Goal: Task Accomplishment & Management: Manage account settings

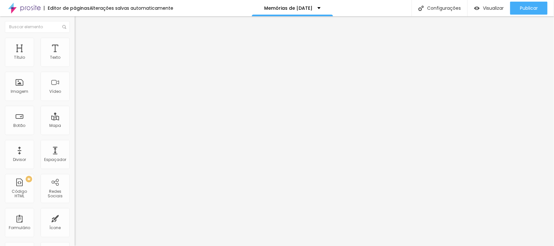
click at [81, 45] on span "Estilo" at bounding box center [86, 42] width 10 height 6
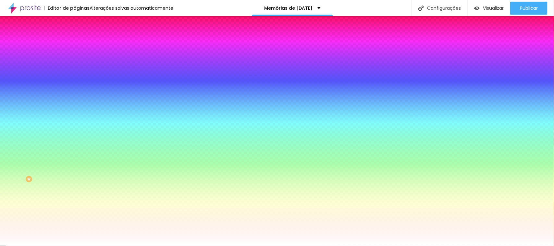
click at [80, 24] on img "button" at bounding box center [82, 23] width 5 height 5
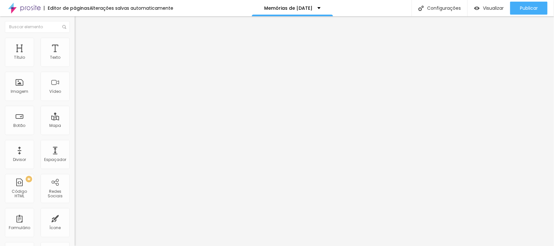
click at [75, 56] on span "Adicionar imagem" at bounding box center [96, 53] width 42 height 6
click at [81, 44] on span "Estilo" at bounding box center [86, 42] width 10 height 6
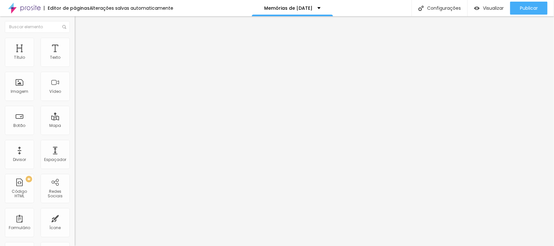
type input "1"
type input "3"
type input "5"
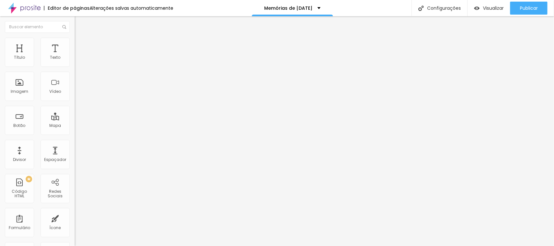
type input "5"
type input "7"
type input "19"
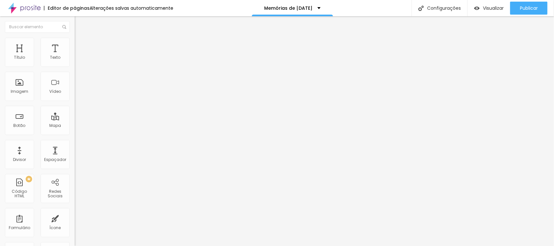
type input "25"
type input "54"
type input "104"
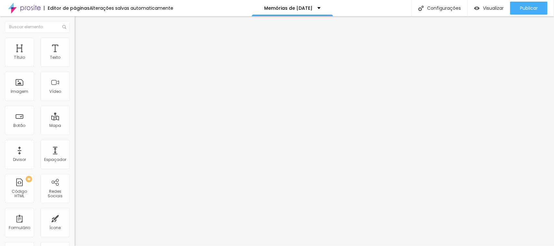
type input "104"
type input "188"
type input "200"
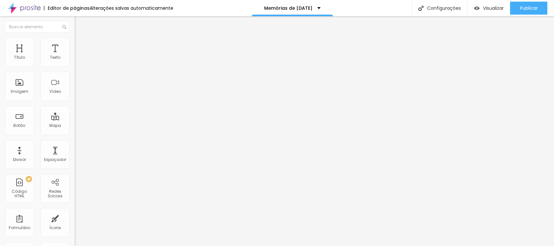
type input "139"
type input "0"
drag, startPoint x: 14, startPoint y: 82, endPoint x: 1, endPoint y: 100, distance: 22.0
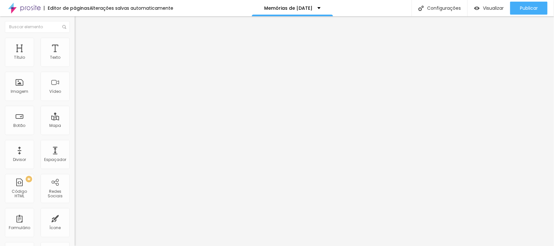
click at [75, 143] on input "range" at bounding box center [96, 145] width 42 height 5
click at [75, 44] on li "Avançado" at bounding box center [112, 47] width 75 height 6
click at [75, 33] on li "Conteúdo" at bounding box center [112, 34] width 75 height 6
click at [75, 102] on span "Original" at bounding box center [83, 99] width 16 height 6
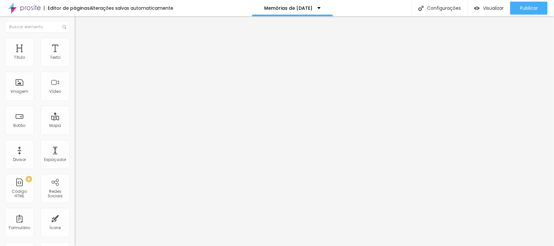
click at [80, 23] on img "button" at bounding box center [82, 23] width 5 height 5
click at [494, 6] on span "Visualizar" at bounding box center [493, 8] width 21 height 5
click at [75, 39] on img at bounding box center [78, 41] width 6 height 6
click at [75, 38] on li "Estilo" at bounding box center [112, 34] width 75 height 6
click at [77, 60] on icon "button" at bounding box center [79, 58] width 4 height 4
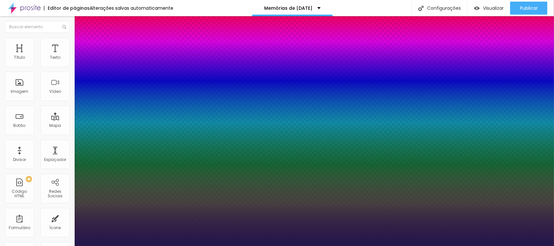
type input "1"
type input "13"
type input "1"
type input "14"
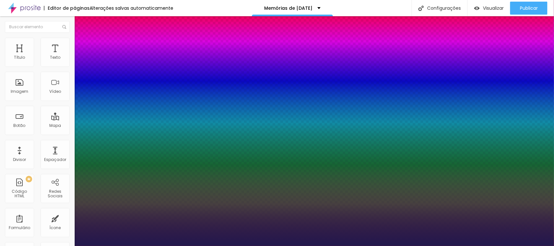
type input "14"
type input "1"
type input "15"
type input "1"
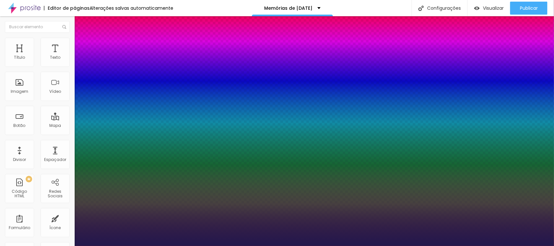
type input "16"
type input "1"
type input "17"
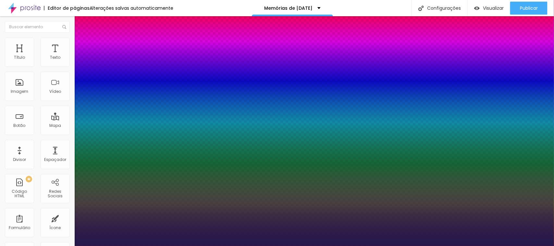
type input "1"
type input "18"
type input "1"
type input "19"
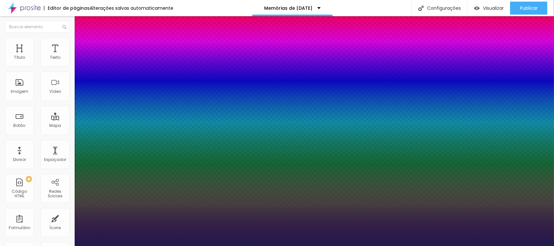
type input "19"
type input "1"
type input "20"
type input "1"
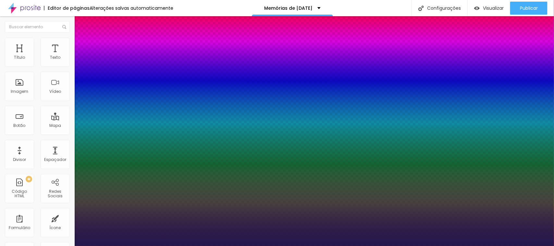
type input "21"
type input "1"
type input "22"
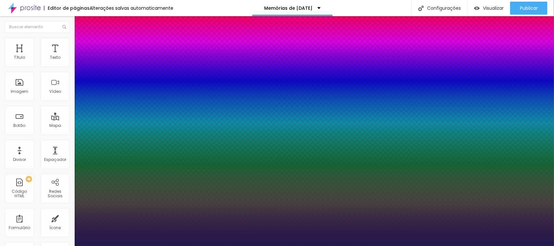
type input "1"
type input "23"
type input "1"
type input "24"
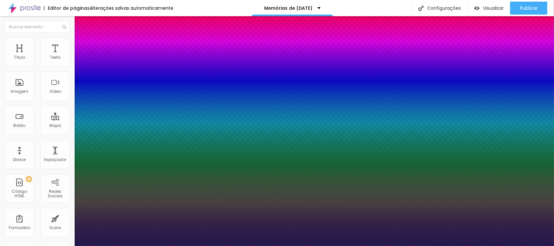
type input "24"
type input "1"
type input "25"
type input "1"
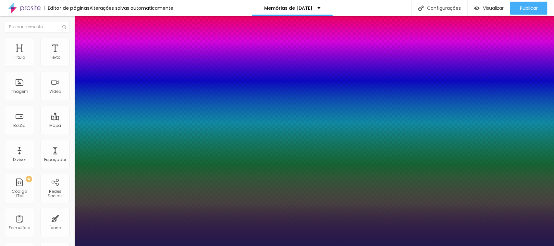
type input "26"
type input "1"
type input "27"
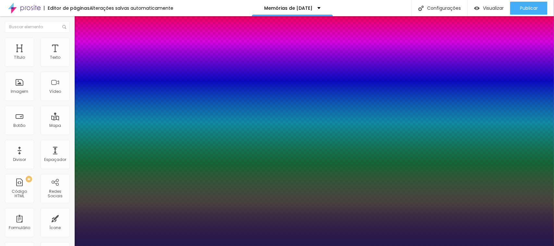
type input "1"
type input "28"
type input "1"
type input "29"
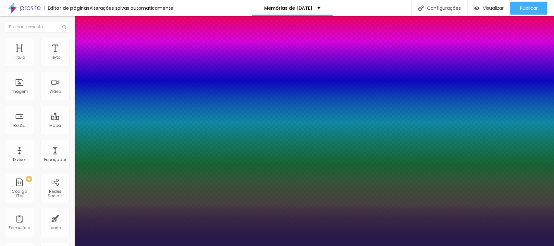
type input "29"
type input "1"
type input "28"
type input "1"
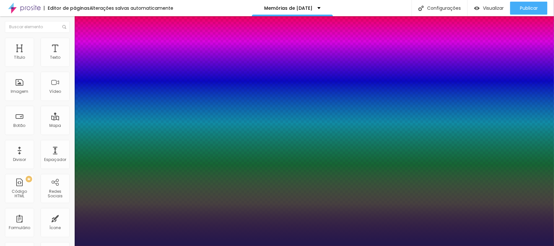
type input "25"
type input "1"
type input "24"
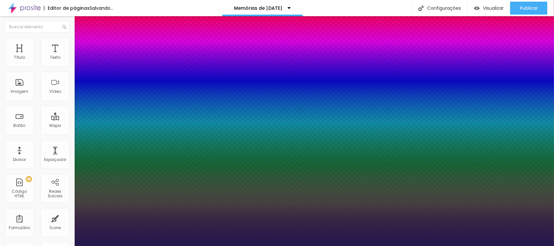
type input "1"
type input "23"
type input "1"
drag, startPoint x: 86, startPoint y: 109, endPoint x: 92, endPoint y: 109, distance: 5.2
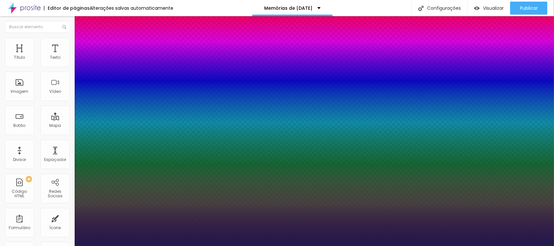
type input "23"
type input "0.7"
type input "1"
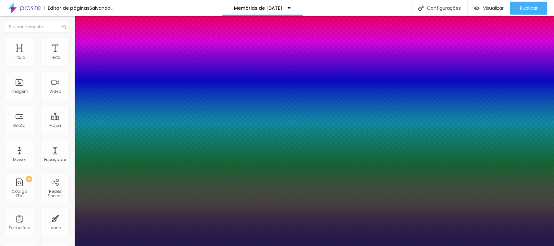
type input "0.8"
type input "1"
type input "0.9"
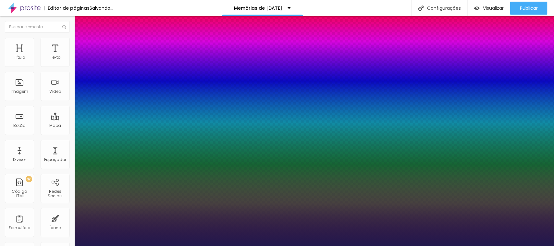
type input "1"
type input "1.1"
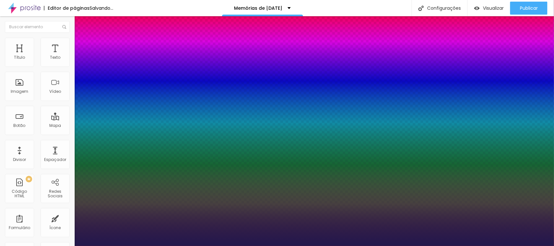
type input "1.1"
type input "1"
type input "1.2"
type input "1"
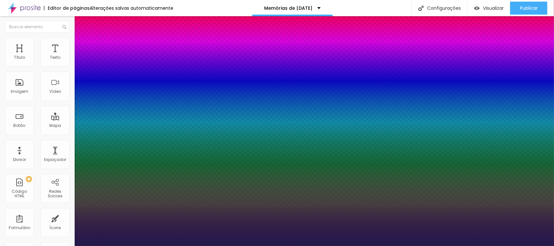
type input "1.1"
type input "1"
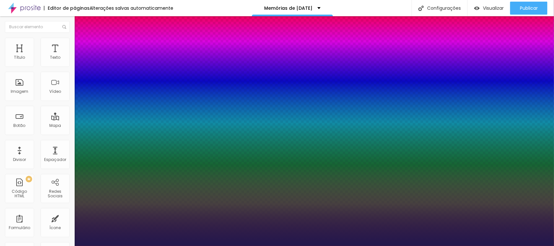
type input "1"
type input "0.9"
type input "1"
type input "0.8"
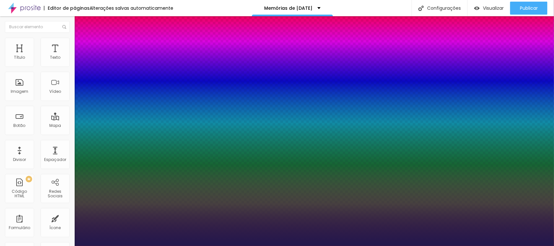
type input "0.8"
type input "1"
type input "0.7"
type input "1"
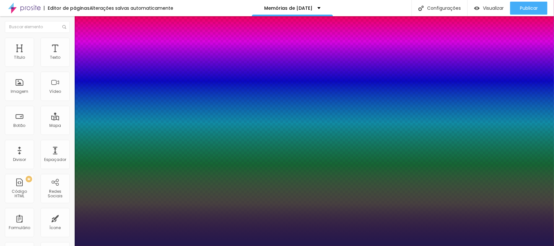
type input "0.6"
type input "1"
type input "0.5"
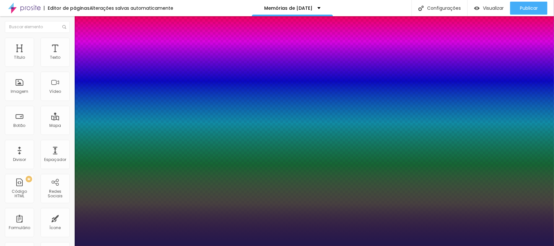
type input "1"
type input "0.4"
type input "1"
type input "0.3"
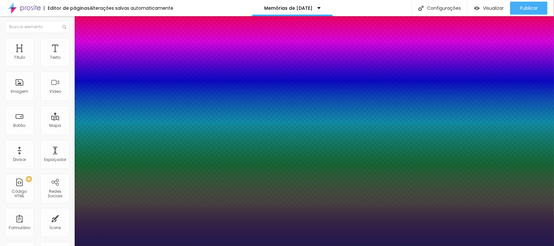
type input "0.3"
type input "1"
type input "0.2"
type input "1"
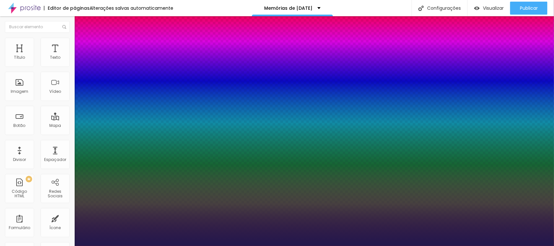
type input "0.1"
type input "1"
type input "0"
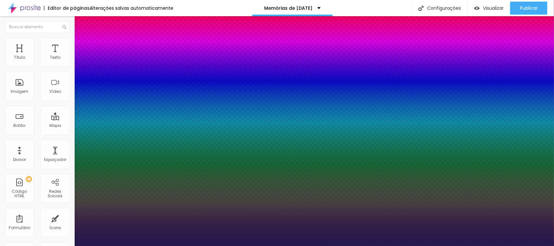
type input "1"
type input "0.7"
type input "1"
type input "1.3"
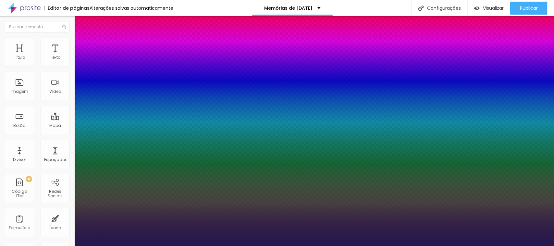
type input "1.3"
type input "1"
type input "2.5"
type input "1"
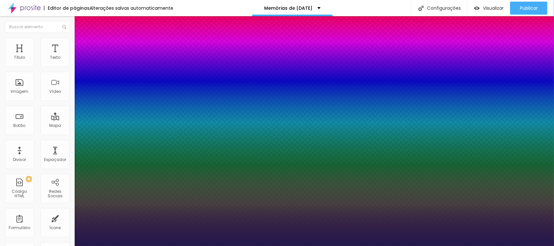
type input "3.5"
type input "1"
type input "4.2"
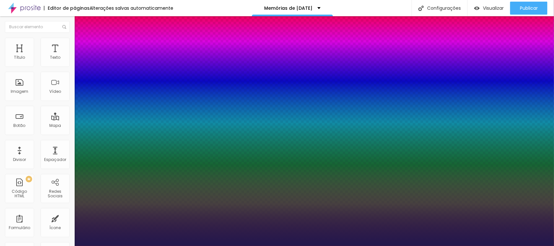
type input "1"
type input "4.4"
type input "1"
type input "5"
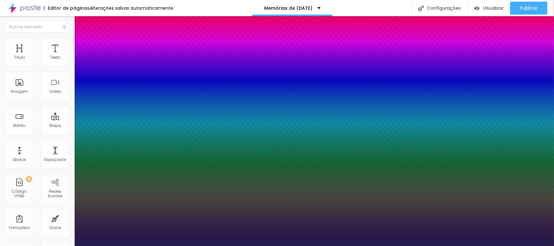
type input "5"
type input "1"
type input "5.4"
type input "1"
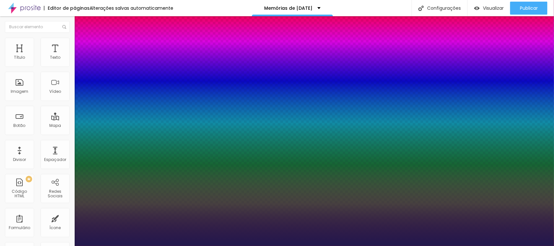
type input "5.8"
type input "1"
type input "6.6"
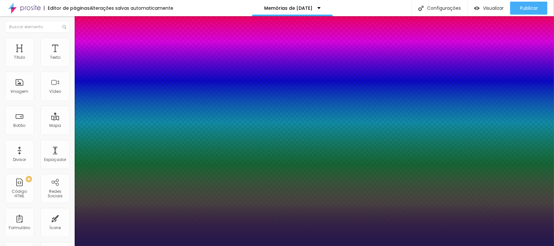
type input "1"
type input "7.6"
type input "1"
type input "9.1"
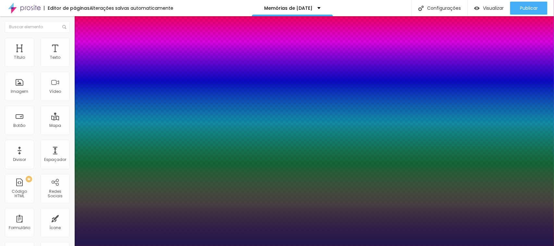
type input "9.1"
type input "1"
type input "9.6"
type input "1"
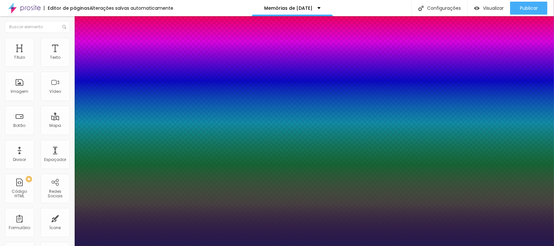
type input "10"
type input "1"
type input "9.2"
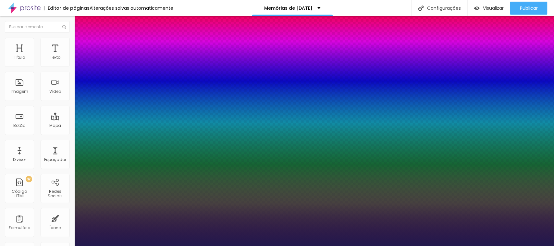
type input "1"
type input "6.5"
type input "1"
type input "5.2"
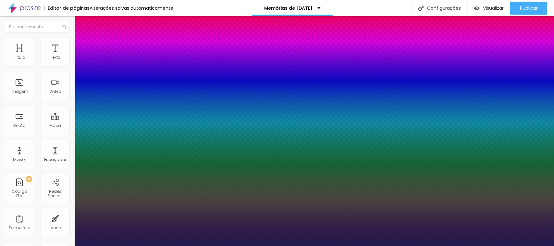
type input "5.2"
type input "1"
type input "3.6"
type input "1"
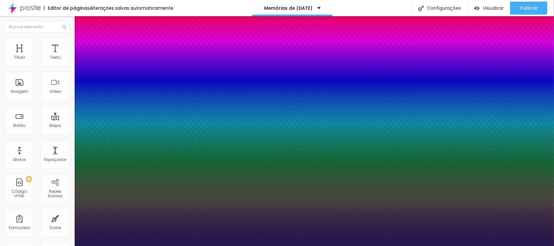
type input "2.8"
type input "1"
drag, startPoint x: 85, startPoint y: 125, endPoint x: 84, endPoint y: 131, distance: 5.9
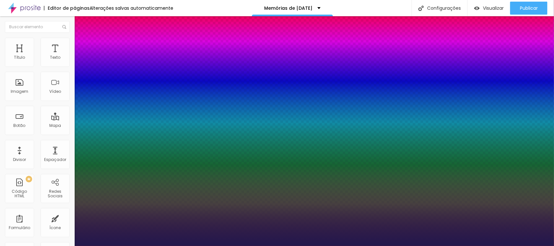
drag, startPoint x: 109, startPoint y: 154, endPoint x: 106, endPoint y: 155, distance: 3.6
click at [308, 246] on div at bounding box center [277, 246] width 554 height 0
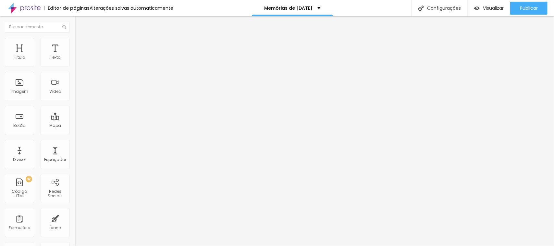
click at [75, 56] on span "Adicionar imagem" at bounding box center [96, 53] width 42 height 6
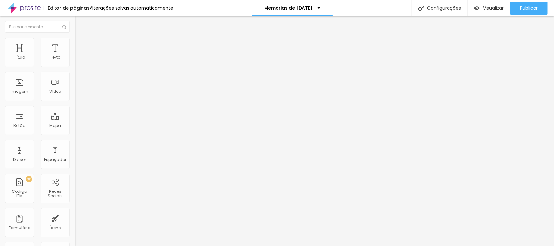
click at [75, 43] on li "Estilo" at bounding box center [112, 41] width 75 height 6
click at [75, 44] on img at bounding box center [78, 47] width 6 height 6
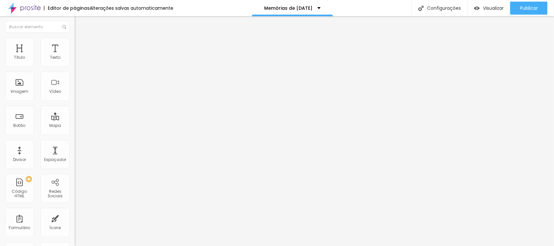
click at [75, 43] on li "Estilo" at bounding box center [112, 41] width 75 height 6
drag, startPoint x: 14, startPoint y: 82, endPoint x: 21, endPoint y: 80, distance: 7.4
click at [75, 143] on input "range" at bounding box center [96, 145] width 42 height 5
click at [486, 7] on span "Visualizar" at bounding box center [493, 8] width 21 height 5
click at [75, 21] on button "Editar Seção" at bounding box center [112, 23] width 75 height 15
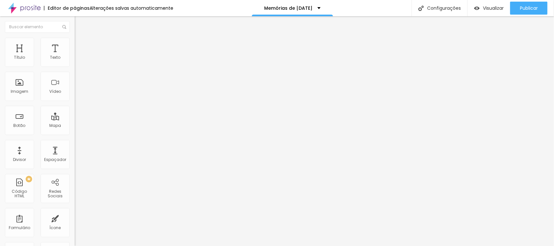
click at [75, 56] on span "Adicionar imagem" at bounding box center [96, 53] width 42 height 6
drag, startPoint x: 420, startPoint y: 53, endPoint x: 418, endPoint y: 44, distance: 9.1
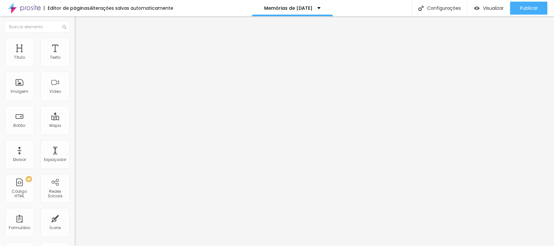
click at [498, 7] on span "Visualizar" at bounding box center [493, 8] width 21 height 5
click at [75, 56] on span "Adicionar imagem" at bounding box center [96, 53] width 42 height 6
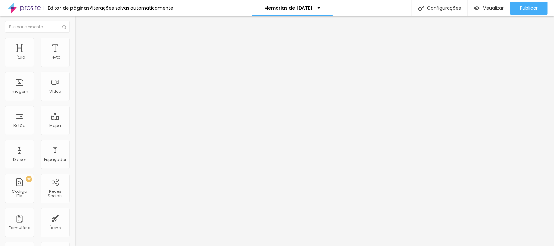
click at [75, 64] on div "Selecionar" at bounding box center [112, 58] width 75 height 11
click at [75, 68] on img at bounding box center [77, 66] width 4 height 4
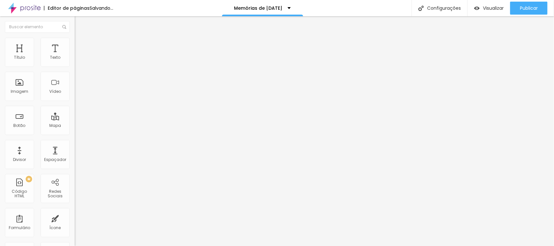
click at [75, 68] on img at bounding box center [77, 66] width 4 height 4
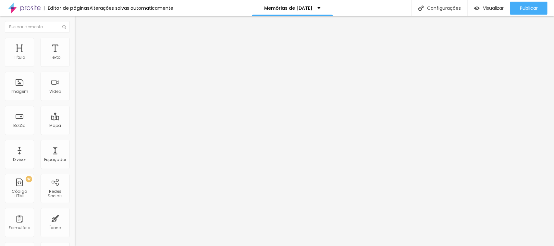
drag, startPoint x: 316, startPoint y: 25, endPoint x: 236, endPoint y: 28, distance: 79.9
drag, startPoint x: 278, startPoint y: 56, endPoint x: 250, endPoint y: 57, distance: 27.6
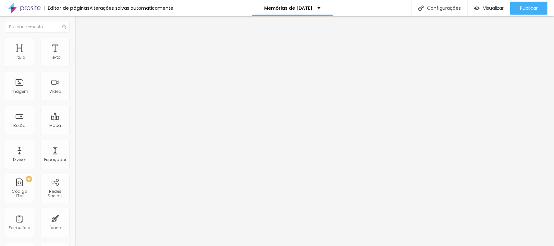
drag, startPoint x: 325, startPoint y: 89, endPoint x: 214, endPoint y: 75, distance: 111.6
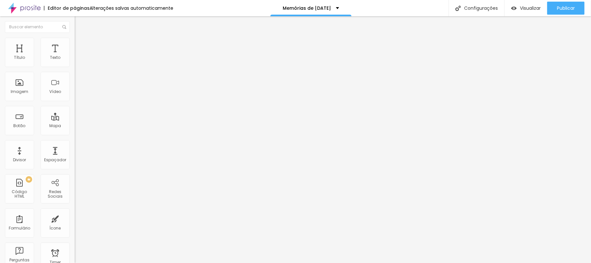
drag, startPoint x: 60, startPoint y: 94, endPoint x: 0, endPoint y: 98, distance: 59.9
click at [75, 98] on div "Número do WhatsApp * [PHONE_NUMBER] + 55 Texto do botão Conversar no WhatsApp M…" at bounding box center [112, 164] width 75 height 217
click at [75, 206] on input "Conversar no WhatsApp" at bounding box center [114, 209] width 78 height 6
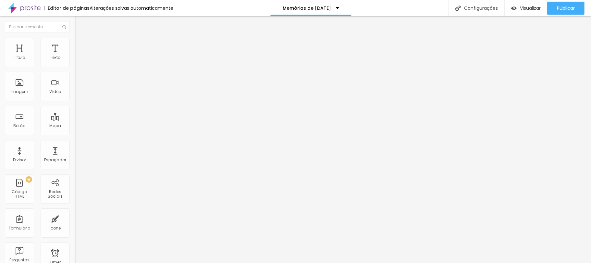
click at [75, 206] on input "Conversar no WhatsApp" at bounding box center [114, 209] width 78 height 6
click at [75, 224] on textarea "Olá, cheguei até você pela página {page_title} e gostaria de mais informações" at bounding box center [111, 229] width 73 height 11
drag, startPoint x: 42, startPoint y: 131, endPoint x: 6, endPoint y: 111, distance: 41.7
click at [75, 224] on textarea "Olá, cheguei até você pela página {page_title} e gostaria de mais informações" at bounding box center [111, 229] width 73 height 11
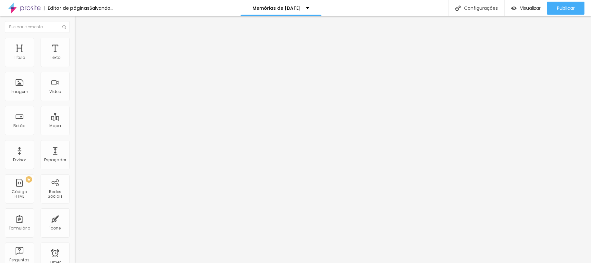
click at [75, 46] on img at bounding box center [78, 46] width 6 height 6
drag, startPoint x: 23, startPoint y: 102, endPoint x: 61, endPoint y: 101, distance: 37.7
click at [75, 194] on input "range" at bounding box center [96, 196] width 42 height 5
click at [75, 213] on span "Verde claro" at bounding box center [86, 216] width 23 height 6
click at [75, 223] on span "Verde escuro" at bounding box center [88, 226] width 26 height 6
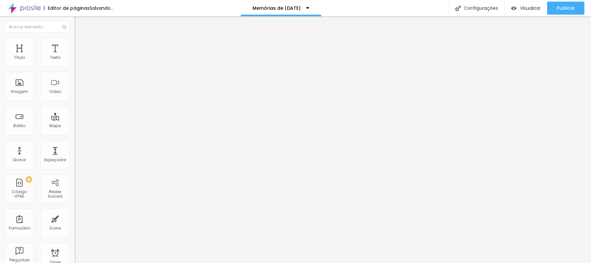
click at [75, 231] on span "Arredondada" at bounding box center [88, 234] width 27 height 6
click at [75, 239] on span "Curvada" at bounding box center [84, 242] width 18 height 6
click at [75, 245] on span "Arredondada" at bounding box center [88, 248] width 27 height 6
click at [75, 107] on button at bounding box center [79, 110] width 9 height 7
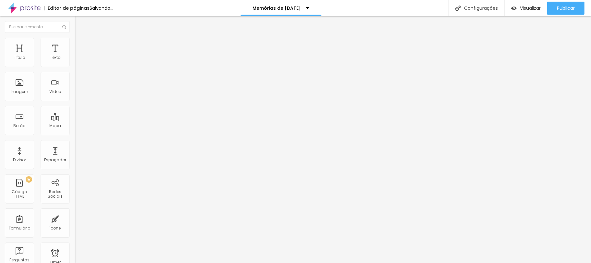
click at [75, 107] on button at bounding box center [79, 110] width 9 height 7
click at [75, 49] on li "Avançado" at bounding box center [112, 52] width 75 height 6
click at [80, 25] on img "button" at bounding box center [82, 26] width 5 height 5
click at [75, 47] on li "Estilo" at bounding box center [112, 46] width 75 height 6
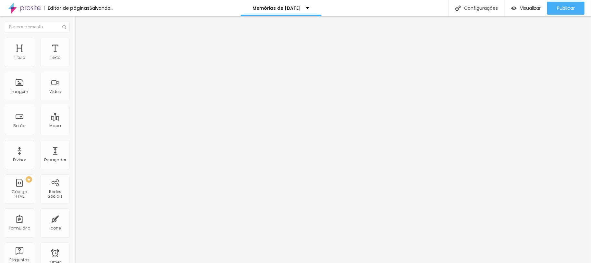
click at [75, 49] on li "Avançado" at bounding box center [112, 52] width 75 height 6
click at [75, 67] on img at bounding box center [77, 66] width 4 height 4
drag, startPoint x: 45, startPoint y: 37, endPoint x: 51, endPoint y: 36, distance: 5.2
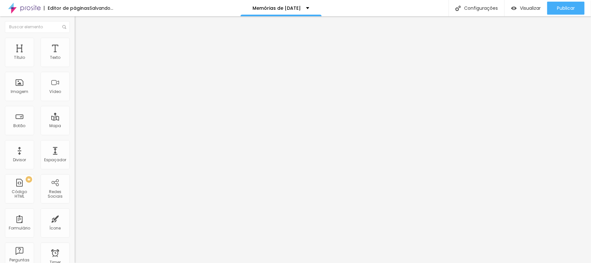
click at [75, 45] on li "Avançado" at bounding box center [112, 46] width 75 height 6
click at [75, 30] on button "Editar Botão de pagamento" at bounding box center [112, 26] width 75 height 20
click at [521, 2] on div "Visualizar" at bounding box center [526, 8] width 30 height 13
click at [564, 12] on div "Publicar" at bounding box center [566, 8] width 18 height 13
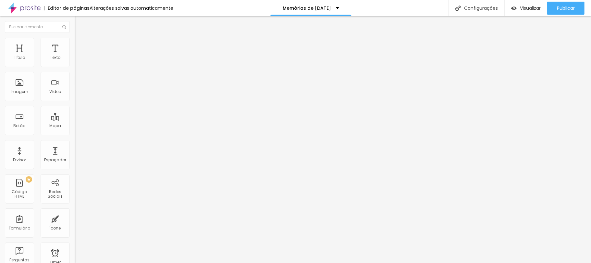
click at [75, 62] on div "TikTok" at bounding box center [112, 64] width 75 height 4
click at [75, 66] on img at bounding box center [77, 68] width 5 height 5
click at [75, 66] on div "Instagram" at bounding box center [112, 96] width 75 height 90
click at [75, 221] on input "https://" at bounding box center [114, 224] width 78 height 6
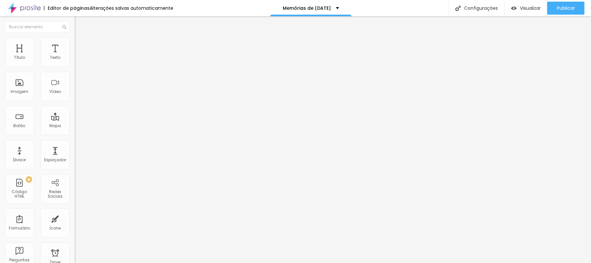
paste input "[URL][DOMAIN_NAME]"
click at [75, 243] on button "+ Adicionar Icone" at bounding box center [95, 246] width 41 height 6
click at [75, 42] on li "Estilo" at bounding box center [112, 41] width 75 height 6
drag, startPoint x: 34, startPoint y: 69, endPoint x: 37, endPoint y: 68, distance: 3.3
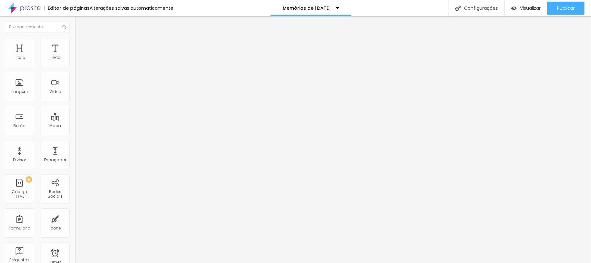
click at [75, 67] on input "range" at bounding box center [96, 63] width 42 height 5
drag, startPoint x: 22, startPoint y: 89, endPoint x: 19, endPoint y: 88, distance: 3.4
click at [75, 83] on input "range" at bounding box center [96, 80] width 42 height 5
click at [75, 44] on img at bounding box center [78, 47] width 6 height 6
click at [75, 20] on button "Editar Redes Sociais" at bounding box center [112, 23] width 75 height 15
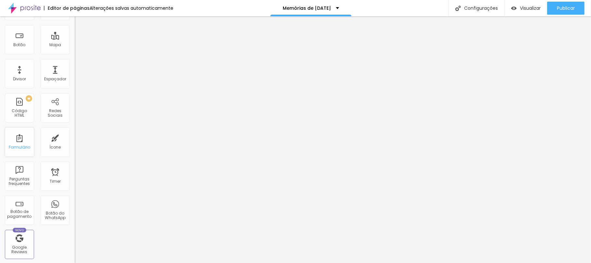
scroll to position [112, 0]
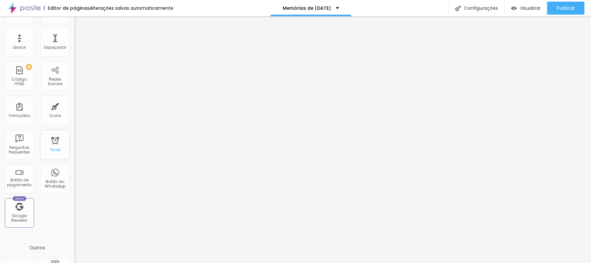
click at [51, 144] on div "Timer" at bounding box center [55, 144] width 29 height 29
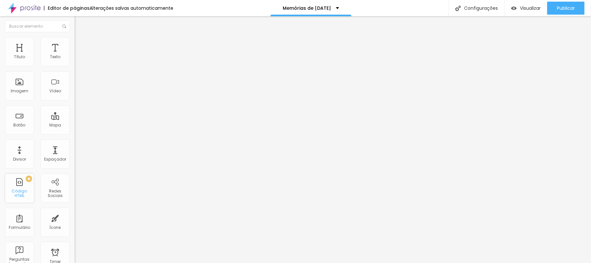
scroll to position [0, 0]
click at [80, 22] on img "button" at bounding box center [82, 23] width 5 height 5
click at [21, 122] on div "Botão" at bounding box center [19, 120] width 29 height 29
click at [75, 134] on input "https://" at bounding box center [114, 130] width 78 height 6
click at [80, 25] on img "button" at bounding box center [82, 23] width 5 height 5
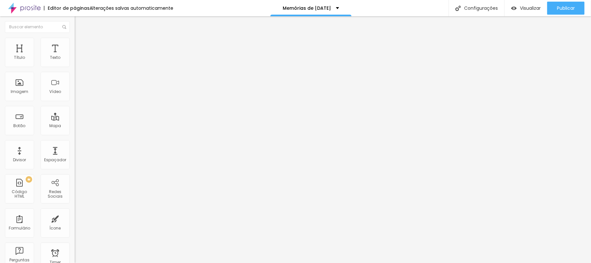
click at [75, 61] on input "Alboom [GEOGRAPHIC_DATA]" at bounding box center [114, 58] width 78 height 6
drag, startPoint x: 41, startPoint y: 73, endPoint x: 1, endPoint y: 73, distance: 40.3
click at [75, 73] on div "Endereço Alboom [GEOGRAPHIC_DATA] Alinhamento 15 Zoom" at bounding box center [112, 116] width 75 height 130
drag, startPoint x: 39, startPoint y: 102, endPoint x: 29, endPoint y: 101, distance: 10.8
click at [75, 164] on input "range" at bounding box center [96, 166] width 42 height 5
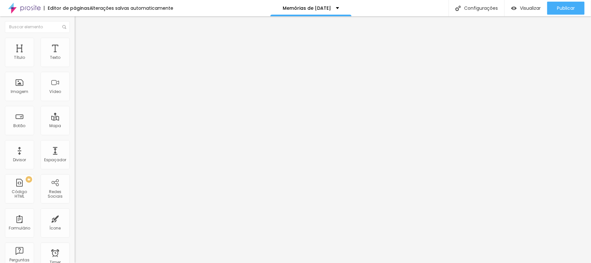
drag, startPoint x: 29, startPoint y: 101, endPoint x: 25, endPoint y: 100, distance: 3.6
click at [75, 164] on input "range" at bounding box center [96, 166] width 42 height 5
drag, startPoint x: 25, startPoint y: 100, endPoint x: 18, endPoint y: 100, distance: 7.5
click at [75, 164] on input "range" at bounding box center [96, 166] width 42 height 5
drag, startPoint x: 18, startPoint y: 100, endPoint x: 14, endPoint y: 101, distance: 3.3
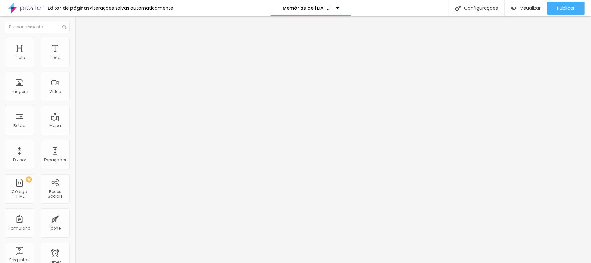
click at [75, 164] on input "range" at bounding box center [96, 166] width 42 height 5
click at [75, 137] on div "Editar Mapa Conteúdo Estilo Avançado Endereço Agridoce Foto Art Alinhamento 10 …" at bounding box center [112, 139] width 75 height 246
click at [75, 42] on li "Estilo" at bounding box center [112, 41] width 75 height 6
click at [75, 44] on img at bounding box center [78, 47] width 6 height 6
click at [75, 38] on li "Conteúdo" at bounding box center [112, 34] width 75 height 6
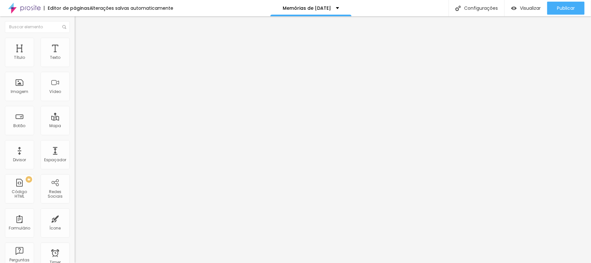
click at [80, 22] on img "button" at bounding box center [82, 23] width 5 height 5
click at [80, 21] on img "button" at bounding box center [82, 23] width 5 height 5
click at [525, 10] on span "Visualizar" at bounding box center [530, 8] width 21 height 5
click at [560, 8] on span "Publicar" at bounding box center [566, 8] width 18 height 5
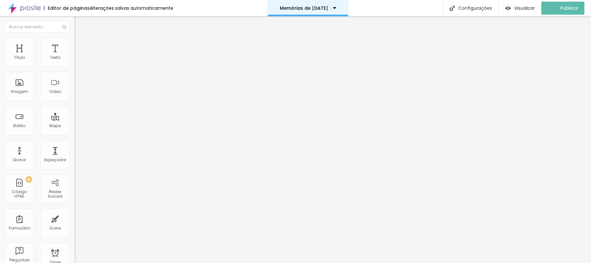
click at [331, 5] on div "Memórias de [DATE]" at bounding box center [308, 8] width 81 height 16
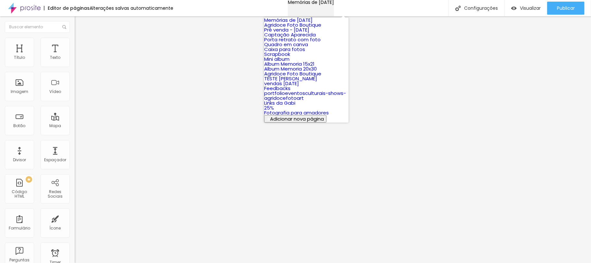
click at [333, 5] on div "Memórias de [DATE]" at bounding box center [311, 2] width 46 height 5
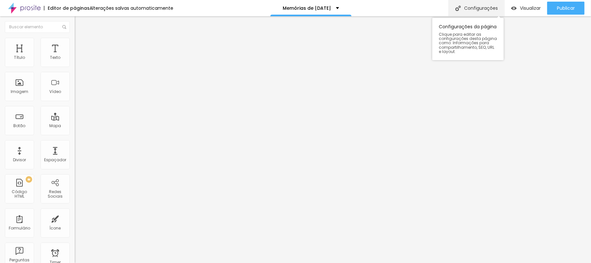
click at [459, 6] on img at bounding box center [459, 9] width 6 height 6
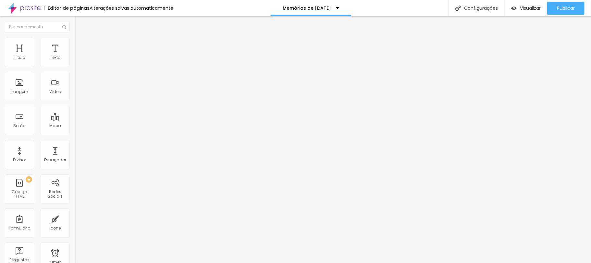
scroll to position [19, 0]
paste textarea "Ensaio de [DATE] 🎄 Cenários mágicos, experiência interativa e memórias reais pa…"
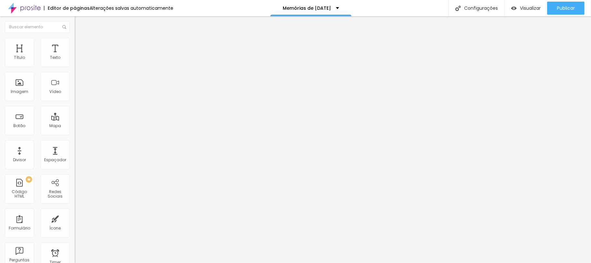
paste textarea "Ensaio de [DATE] 🎄 Cenários mágicos, experiência interativa e memórias reais pa…"
paste textarea
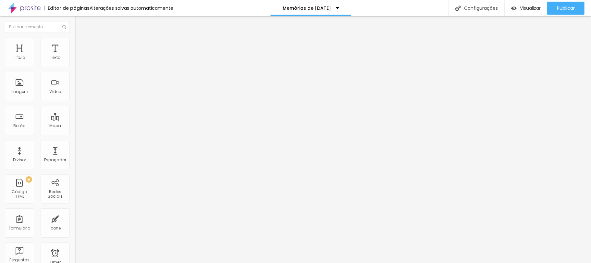
scroll to position [65, 0]
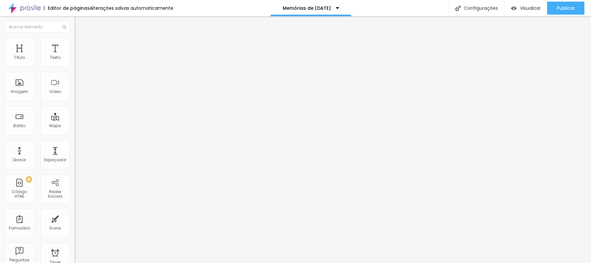
paste textarea "ensaio de [DATE], ensaio de [DATE], memórias de [DATE], ensaio de [DATE][PERSON…"
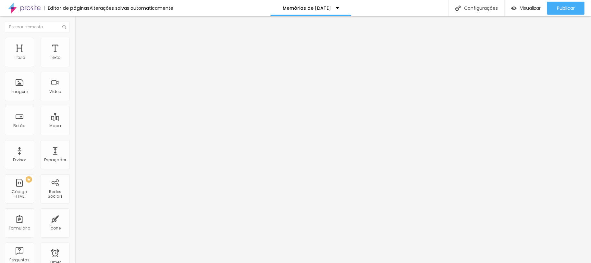
drag, startPoint x: 396, startPoint y: 201, endPoint x: 208, endPoint y: 168, distance: 191.2
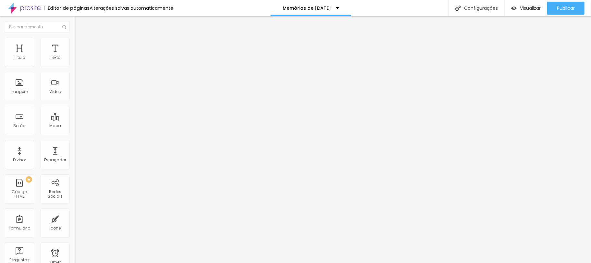
click at [473, 10] on div "Configurações" at bounding box center [477, 8] width 56 height 16
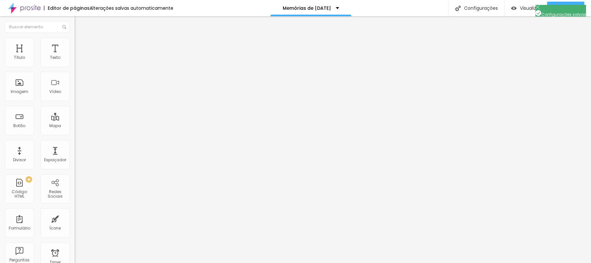
paste textarea "de [DATE], ensaio de [DATE], memórias de [DATE], ensaio de [DATE][PERSON_NAME],…"
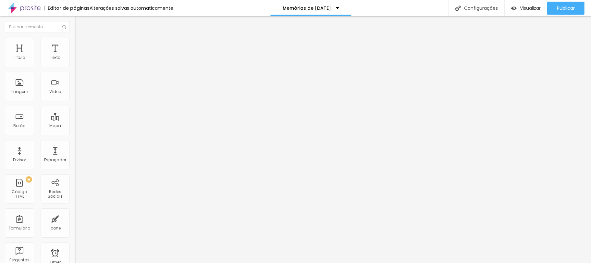
paste textarea "Ensaio de [DATE] 🎄 Cenários mágicos, experiência interativa e memórias reais pa…"
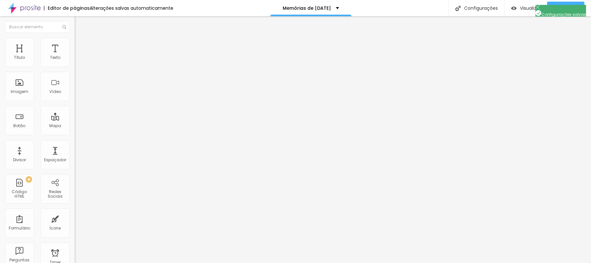
paste textarea "Ensaio de [DATE] 🎄 Cenários mágicos, experiência interativa e memórias reais pa…"
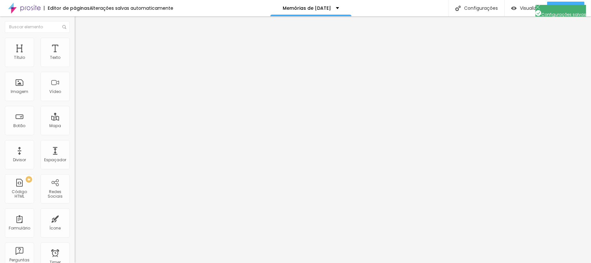
scroll to position [1, 0]
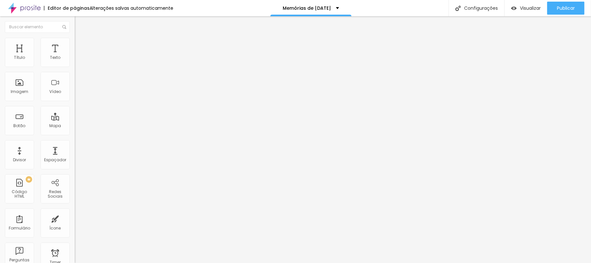
drag, startPoint x: 206, startPoint y: 64, endPoint x: 281, endPoint y: 145, distance: 110.5
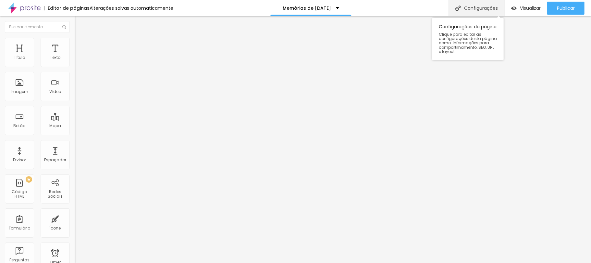
click at [473, 7] on div "Configurações" at bounding box center [477, 8] width 56 height 16
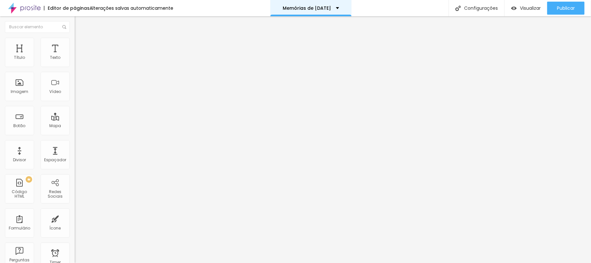
click at [318, 8] on p "Memórias de [DATE]" at bounding box center [307, 8] width 48 height 5
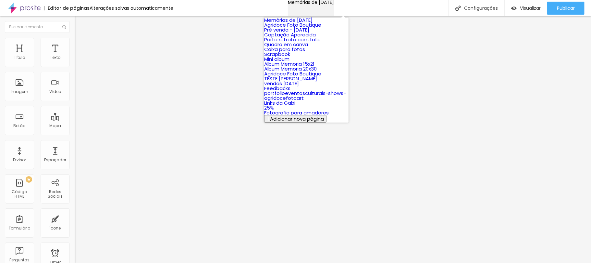
click at [318, 5] on p "Memórias de [DATE]" at bounding box center [311, 2] width 46 height 5
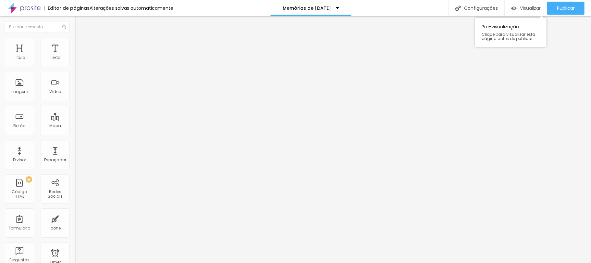
click at [525, 6] on span "Visualizar" at bounding box center [530, 8] width 21 height 5
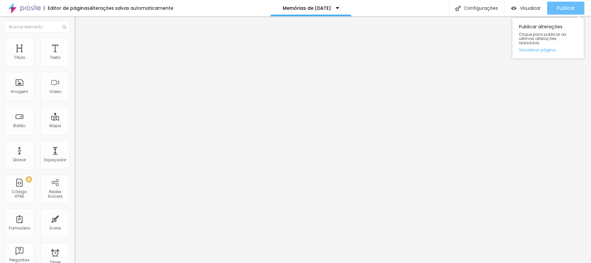
click at [556, 7] on button "Publicar" at bounding box center [565, 8] width 37 height 13
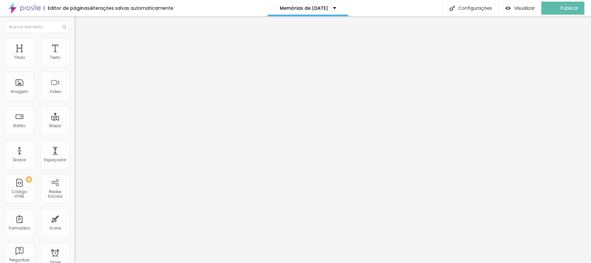
click at [32, 9] on img at bounding box center [24, 8] width 32 height 16
